Goal: Information Seeking & Learning: Learn about a topic

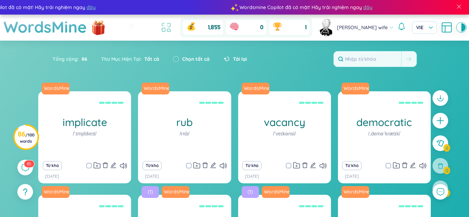
click at [172, 27] on icon at bounding box center [166, 27] width 13 height 13
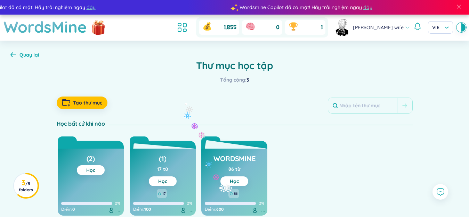
click at [224, 184] on button "Học" at bounding box center [234, 182] width 28 height 10
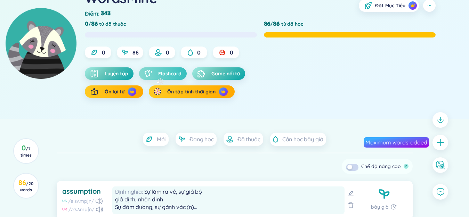
scroll to position [73, 0]
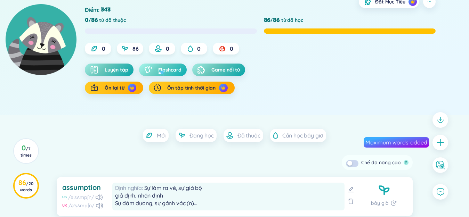
click at [159, 69] on span "Flashcard" at bounding box center [169, 69] width 23 height 7
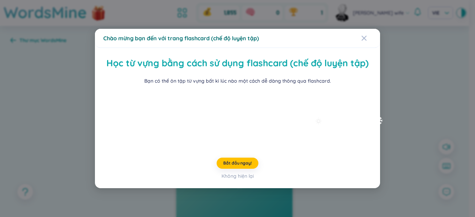
click at [420, 113] on div "Chào mừng bạn đến với trang flashcard (chế độ luyện tập) Học từ vựng bằng cách …" at bounding box center [237, 108] width 475 height 217
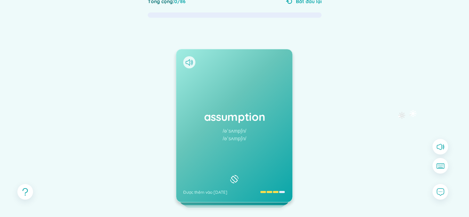
scroll to position [70, 0]
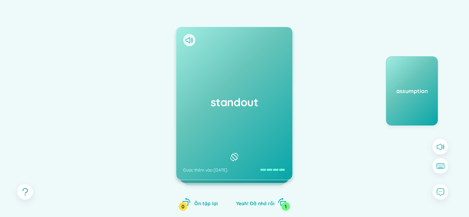
click at [442, 145] on icon at bounding box center [440, 147] width 8 height 8
click at [188, 43] on icon at bounding box center [189, 40] width 7 height 6
click at [206, 59] on div "standout Được thêm vào [DATE]" at bounding box center [234, 103] width 116 height 153
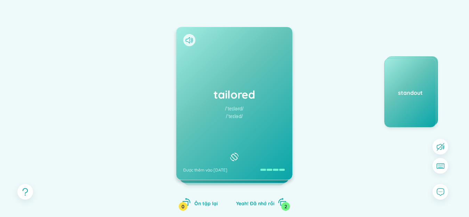
click at [190, 39] on icon at bounding box center [188, 40] width 4 height 6
click at [221, 75] on div "tailored /ˈteɪlərd/ /ˈteɪləd/ Được thêm vào [DATE]" at bounding box center [234, 103] width 116 height 153
click at [188, 41] on icon at bounding box center [189, 40] width 7 height 6
click at [215, 68] on div "interest /ˈɪntrəst/ /ˈɪntrəst/ Được thêm vào [DATE]" at bounding box center [234, 103] width 116 height 153
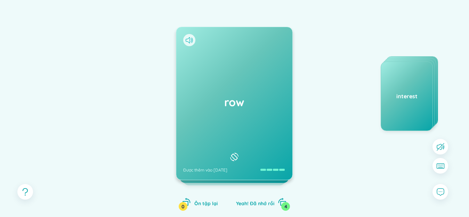
click at [190, 40] on icon at bounding box center [189, 40] width 7 height 6
click at [226, 79] on div "row Được thêm vào [DATE]" at bounding box center [234, 103] width 116 height 153
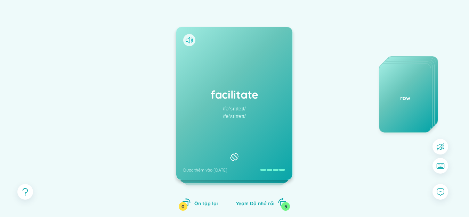
click at [188, 38] on icon at bounding box center [188, 40] width 4 height 6
click at [225, 60] on div "facilitate /fəˈsɪlɪteɪt/ /fəˈsɪlɪteɪt/ Được thêm vào [DATE]" at bounding box center [234, 103] width 116 height 153
click at [187, 38] on icon at bounding box center [189, 40] width 7 height 6
click at [251, 92] on h1 "proficiency" at bounding box center [234, 94] width 102 height 15
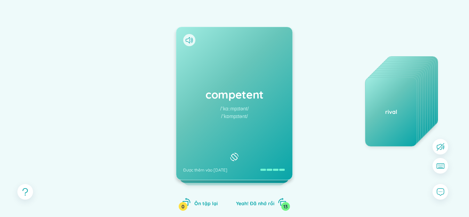
click at [330, 102] on div "competent /ˈkɑːmpɪtənt/ /ˈkɒmpɪtənt/ Được thêm vào [DATE] rành, giỏi, có trình …" at bounding box center [234, 110] width 448 height 229
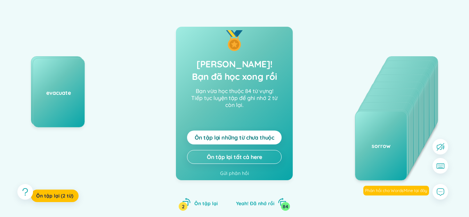
click at [200, 134] on span "Ôn tập lại những từ chưa thuộc" at bounding box center [235, 138] width 80 height 8
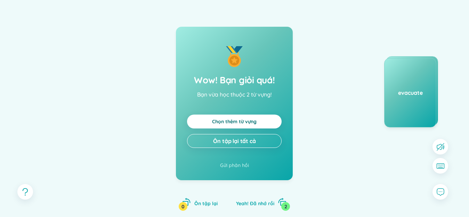
click at [326, 104] on div "Wow! Bạn giỏi quá! Bạn vừa học thuộc 2 từ vựng! Chọn thêm từ vựng Ôn tập lại tấ…" at bounding box center [234, 110] width 448 height 229
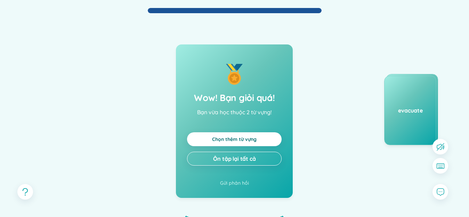
scroll to position [35, 0]
